Goal: Task Accomplishment & Management: Complete application form

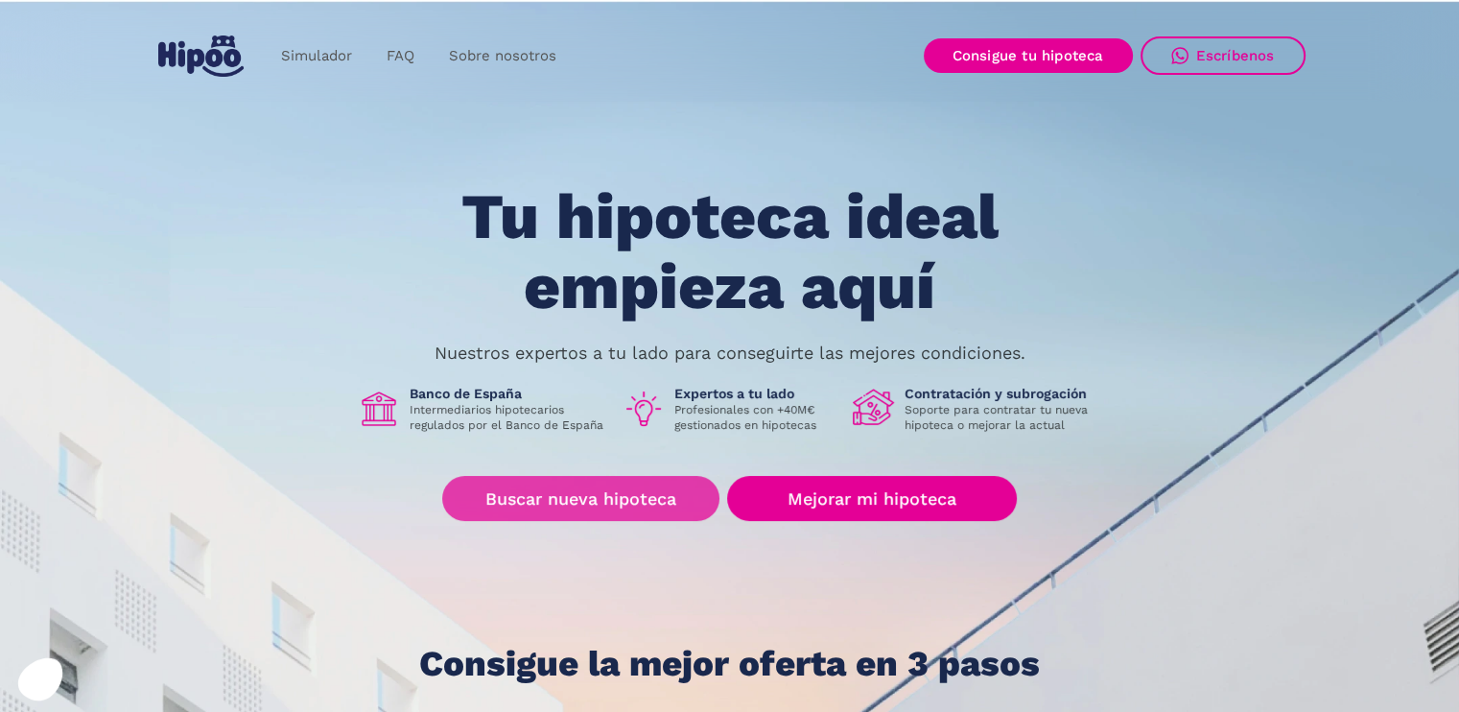
click at [621, 506] on link "Buscar nueva hipoteca" at bounding box center [580, 498] width 277 height 45
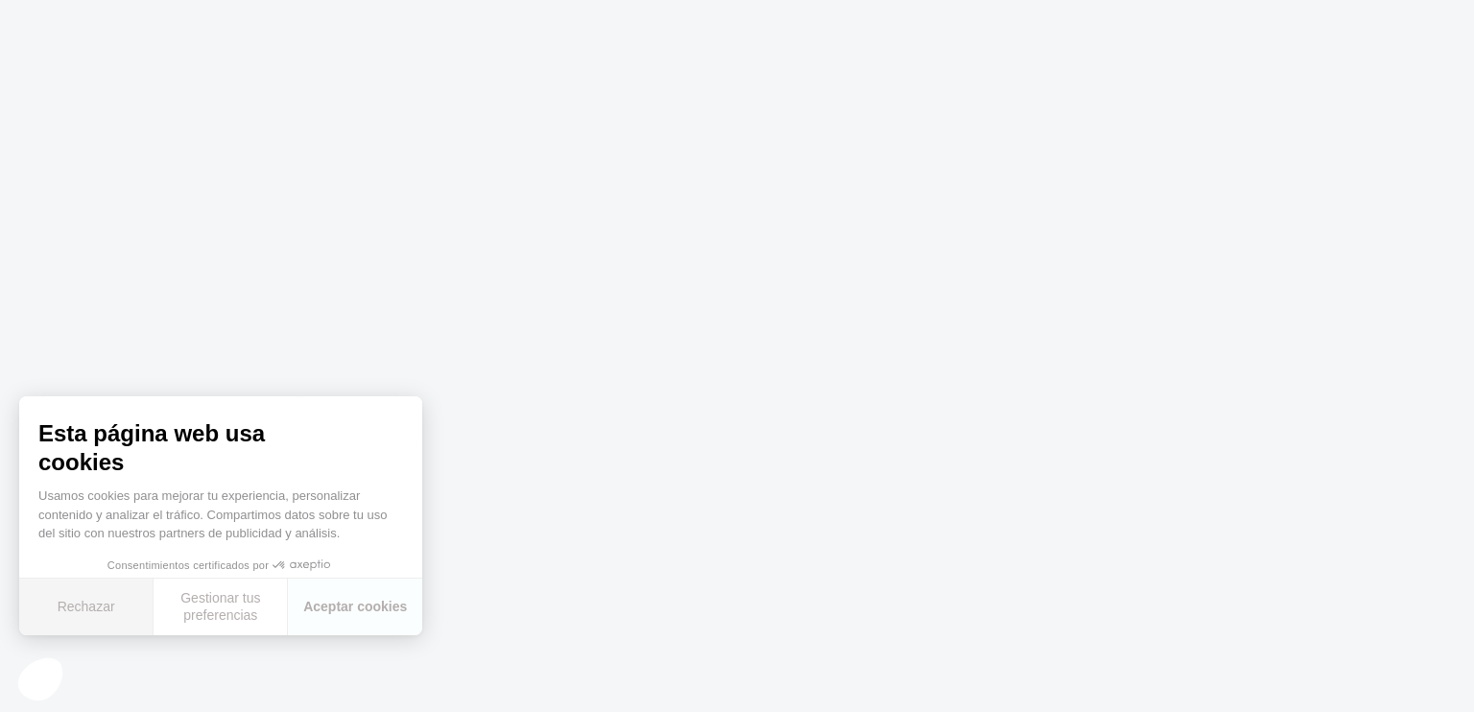
click at [115, 609] on button "Rechazar" at bounding box center [86, 606] width 134 height 57
